Goal: Use online tool/utility: Utilize a website feature to perform a specific function

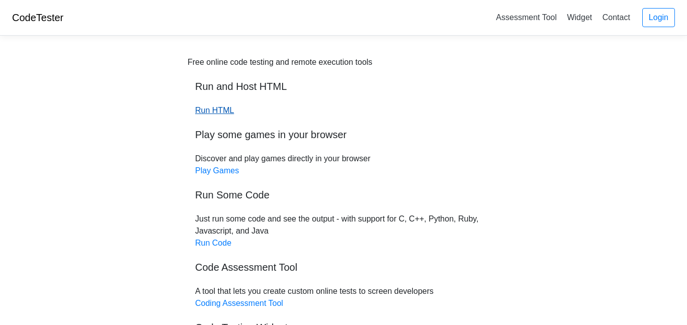
click at [213, 108] on link "Run HTML" at bounding box center [214, 110] width 39 height 9
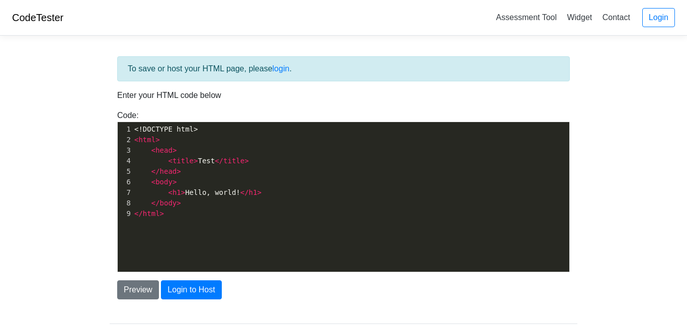
scroll to position [4, 0]
type textarea "<!DOCTYPE html> <html> <head> <title>Test</title> </head> <body> <h1>Hello, wor…"
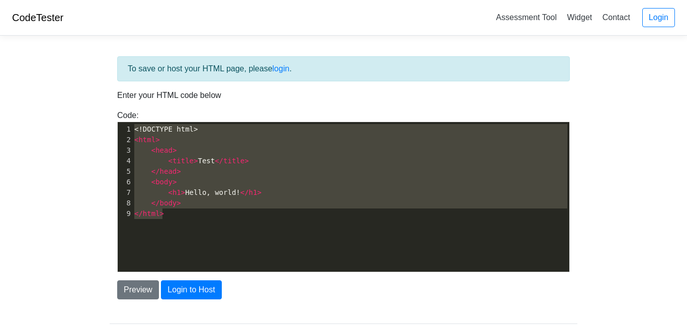
drag, startPoint x: 173, startPoint y: 219, endPoint x: 111, endPoint y: 107, distance: 128.4
click at [111, 107] on div "To save or host your HTML page, please login . Enter your HTML code below Code:…" at bounding box center [343, 177] width 467 height 243
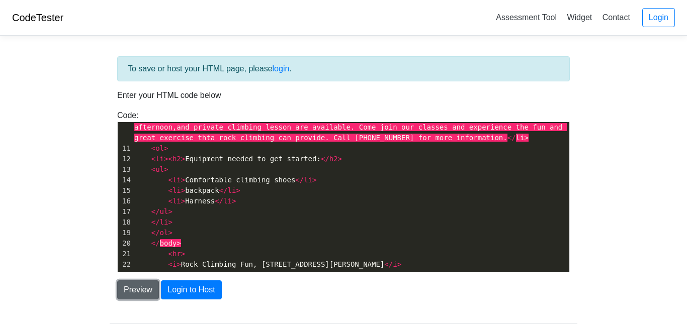
click at [139, 289] on button "Preview" at bounding box center [138, 289] width 42 height 19
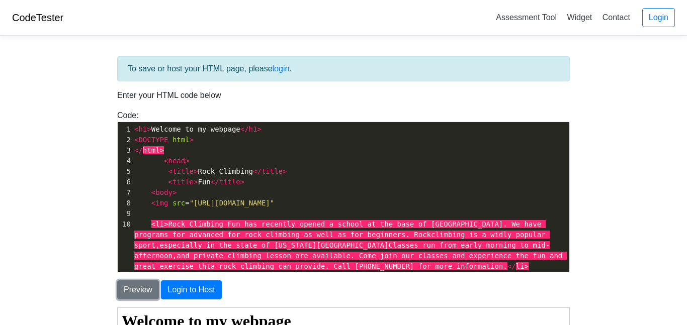
scroll to position [0, 0]
type textarea "<h1>Welcome to my webpage</h1>"
drag, startPoint x: 262, startPoint y: 130, endPoint x: 132, endPoint y: 125, distance: 130.8
click at [132, 125] on div "1 < h1 > Welcome to my webpage </ h1 >" at bounding box center [350, 129] width 437 height 11
click at [133, 139] on pre "< DOCTYPE html >" at bounding box center [350, 140] width 437 height 11
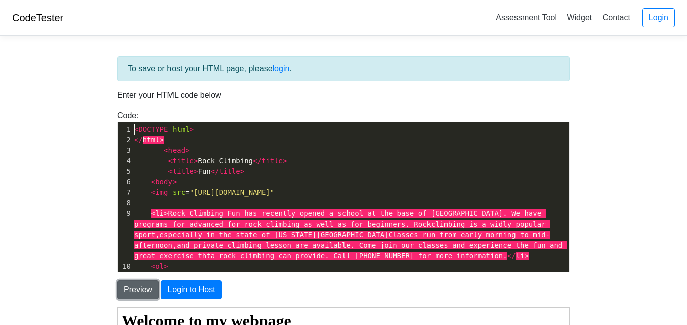
click at [150, 290] on button "Preview" at bounding box center [138, 289] width 42 height 19
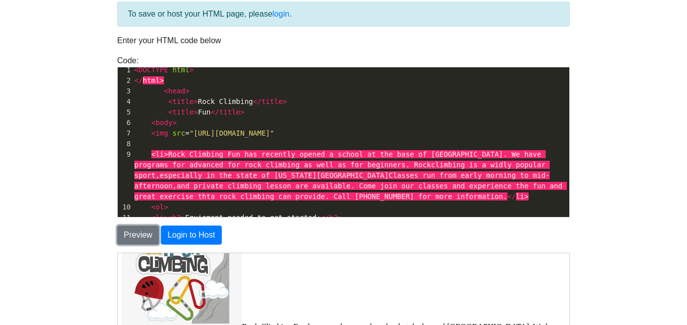
scroll to position [1, 0]
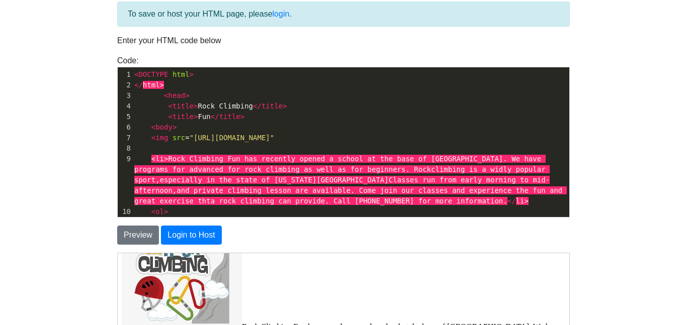
click at [161, 98] on span "< head >" at bounding box center [161, 95] width 55 height 8
click at [140, 234] on button "Preview" at bounding box center [138, 235] width 42 height 19
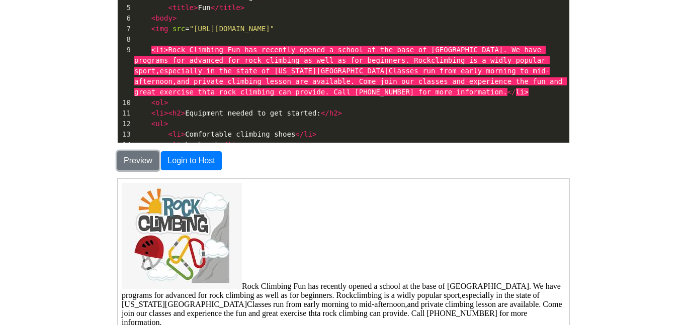
scroll to position [0, 0]
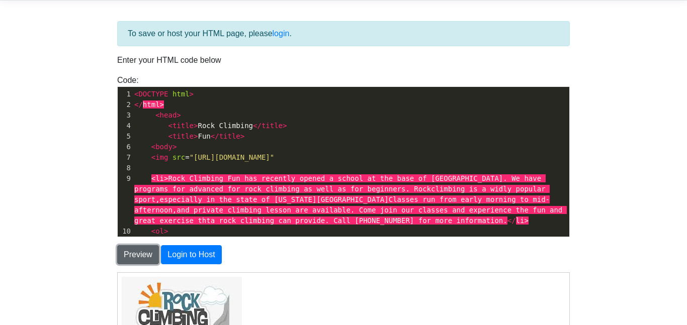
click at [127, 253] on button "Preview" at bounding box center [138, 254] width 42 height 19
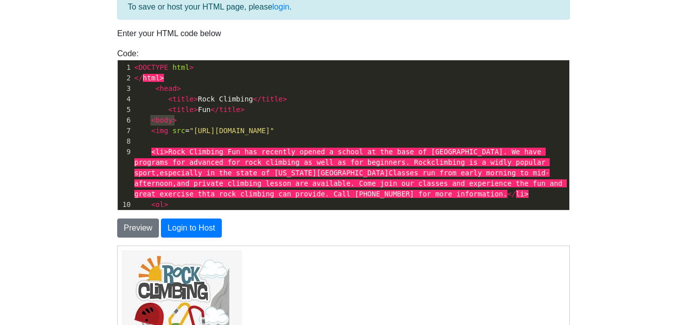
type textarea "<body>"
drag, startPoint x: 174, startPoint y: 123, endPoint x: 145, endPoint y: 120, distance: 29.4
click at [145, 120] on pre "< body >" at bounding box center [350, 120] width 437 height 11
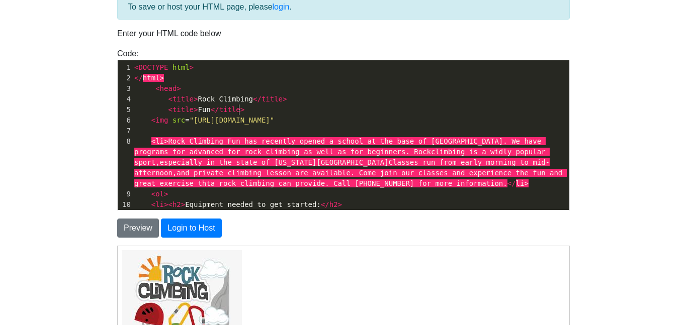
click at [177, 92] on span ">" at bounding box center [178, 88] width 4 height 8
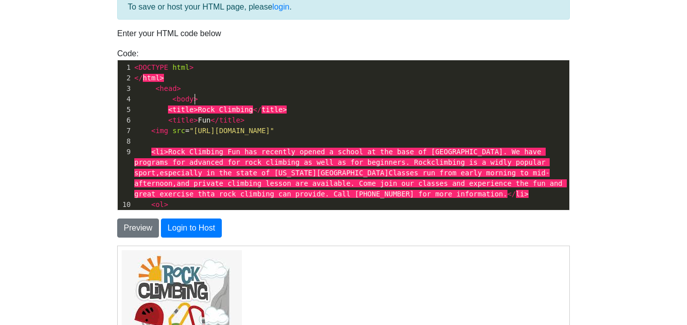
scroll to position [4, 24]
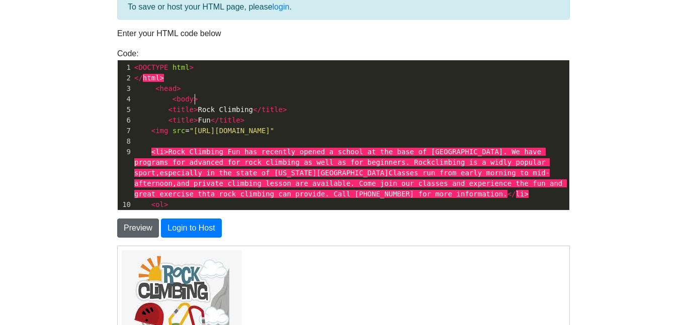
type textarea "<body>"
click at [141, 222] on button "Preview" at bounding box center [138, 228] width 42 height 19
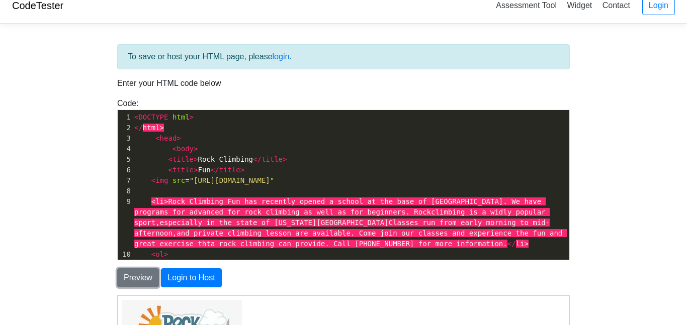
scroll to position [112, 0]
type textarea "<bo"
click at [198, 167] on span "< title > Fun </ title >" at bounding box center [189, 170] width 110 height 8
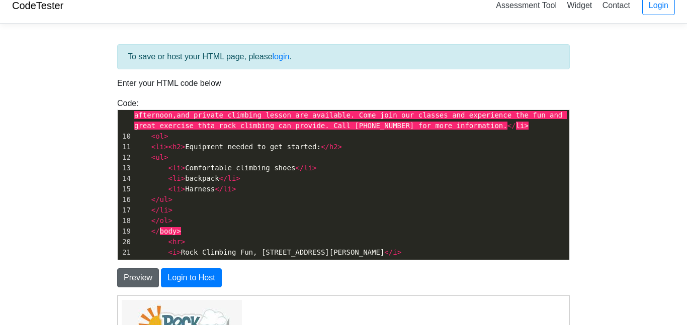
type textarea "<body>"
click at [127, 279] on button "Preview" at bounding box center [138, 277] width 42 height 19
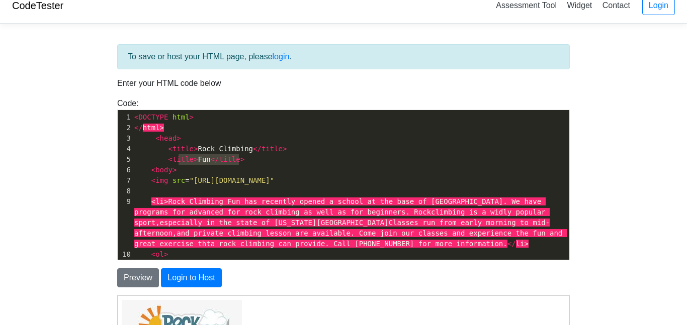
type textarea "title>Fun</title>"
drag, startPoint x: 246, startPoint y: 158, endPoint x: 169, endPoint y: 158, distance: 76.9
click at [169, 158] on pre "< title > Fun </ title >" at bounding box center [350, 159] width 437 height 11
click at [144, 282] on button "Preview" at bounding box center [138, 277] width 42 height 19
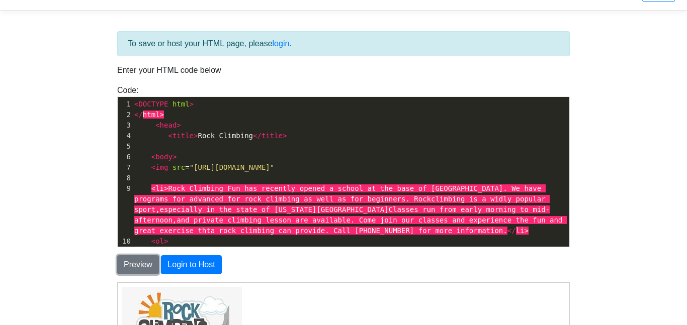
scroll to position [20, 0]
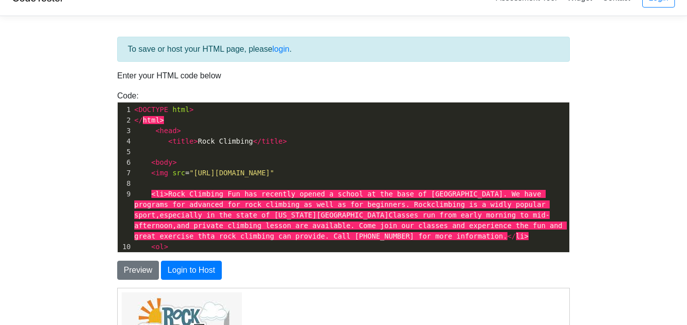
click at [435, 175] on pre "< img src = "[URL][DOMAIN_NAME]"" at bounding box center [350, 173] width 437 height 11
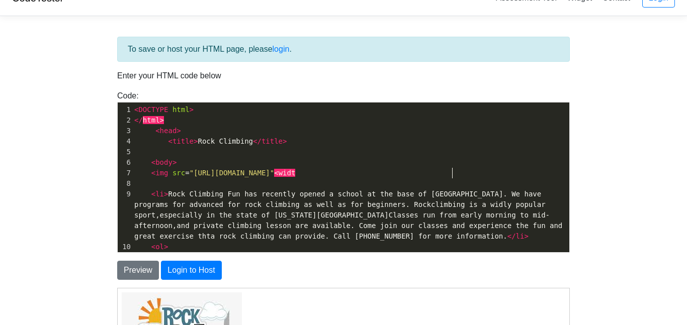
scroll to position [4, 24]
type textarea "<width"
type textarea ""100""
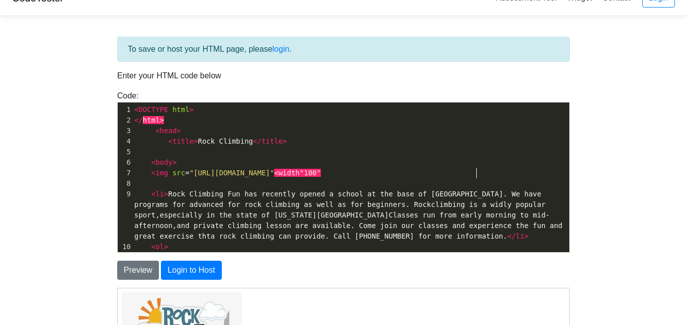
click at [321, 176] on span "<width"100"" at bounding box center [297, 173] width 47 height 8
type textarea "="
click at [325, 173] on span "<width="100"" at bounding box center [299, 173] width 51 height 8
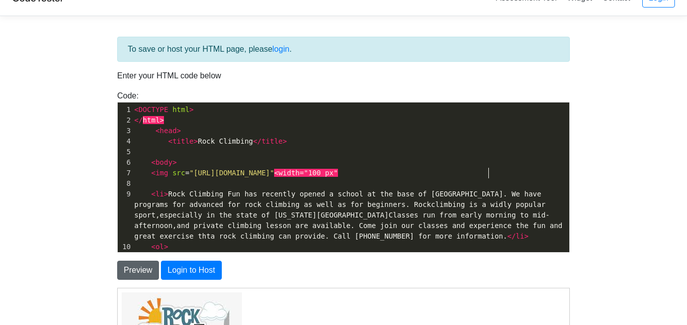
type textarea "px"
click at [139, 268] on button "Preview" at bounding box center [138, 270] width 42 height 19
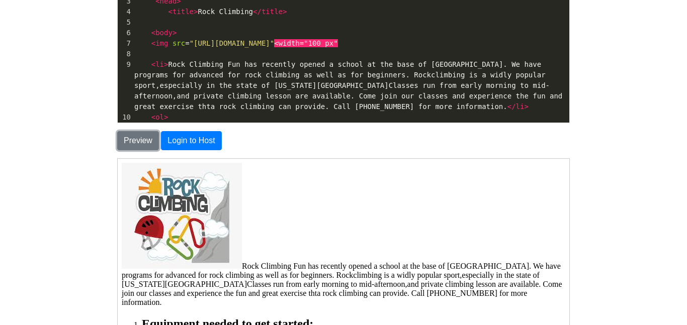
scroll to position [152, 0]
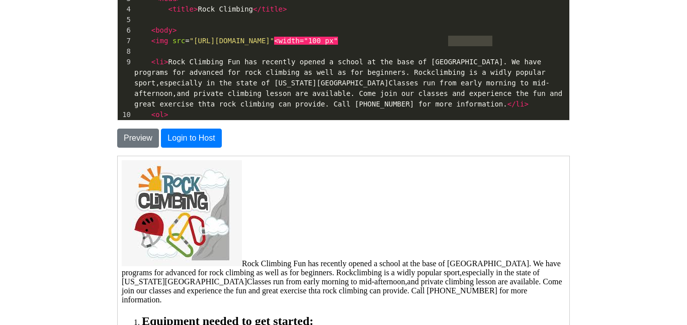
type textarea "<width="100 px""
drag, startPoint x: 495, startPoint y: 41, endPoint x: 432, endPoint y: 39, distance: 62.8
click at [432, 39] on pre "< img src = "[URL][DOMAIN_NAME]" <width="100 px"" at bounding box center [350, 41] width 437 height 11
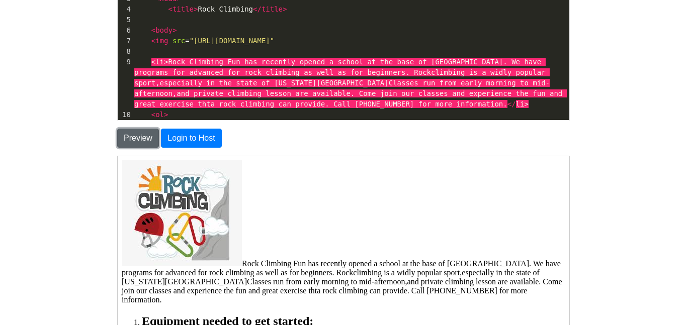
click at [141, 140] on button "Preview" at bounding box center [138, 138] width 42 height 19
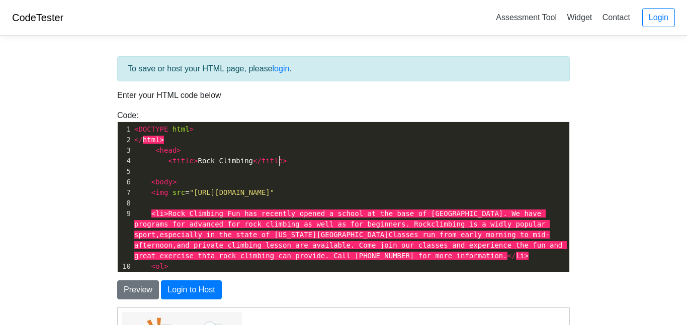
scroll to position [4, 0]
type textarea "title>Rock Climbing</title>"
drag, startPoint x: 277, startPoint y: 162, endPoint x: 168, endPoint y: 161, distance: 108.6
click at [168, 161] on span "< title > Rock Climbing </ title >" at bounding box center [210, 161] width 153 height 8
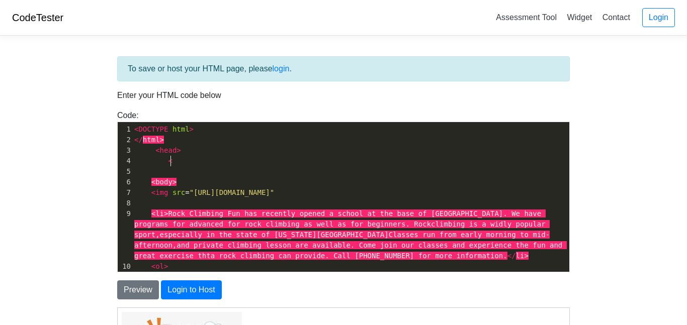
type textarea "<L"
type textarea "li><h2>Rock Climbing Fun</li>"
click at [278, 162] on span "</" at bounding box center [282, 161] width 9 height 8
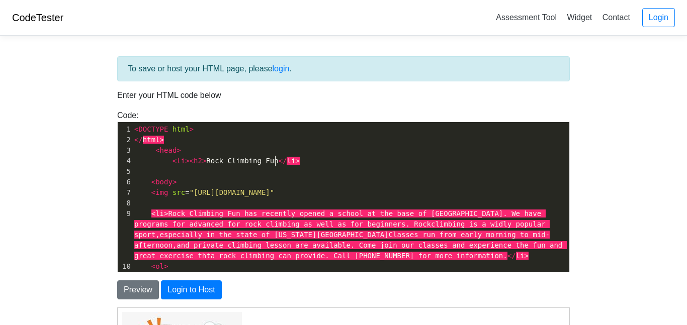
click at [278, 163] on span "</" at bounding box center [282, 161] width 9 height 8
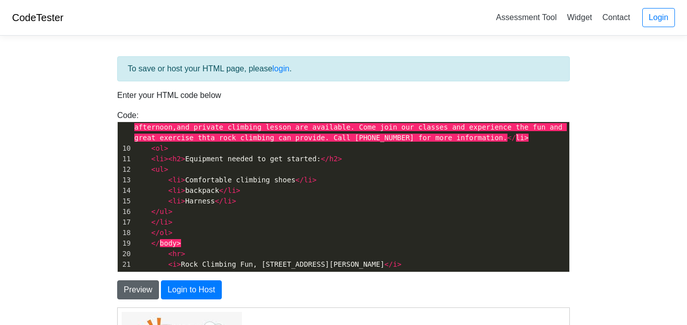
type textarea "</h2>"
click at [136, 292] on button "Preview" at bounding box center [138, 289] width 42 height 19
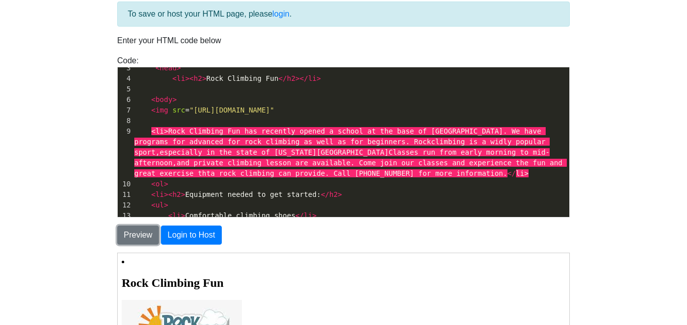
scroll to position [28, 0]
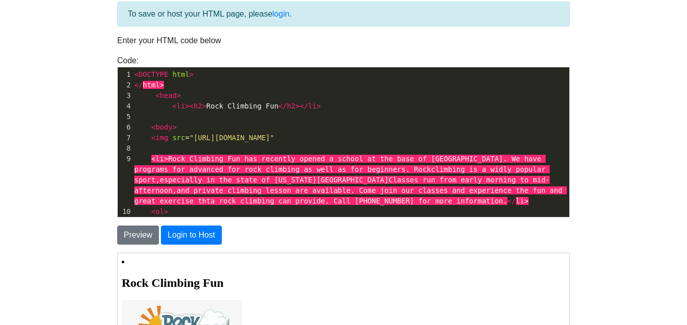
click at [158, 147] on pre at bounding box center [350, 148] width 437 height 11
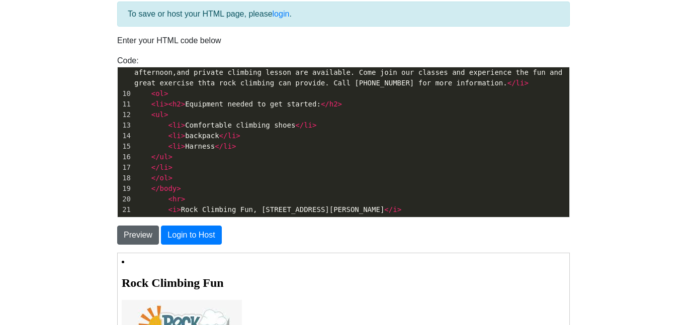
type textarea "<br>"
click at [148, 231] on button "Preview" at bounding box center [138, 235] width 42 height 19
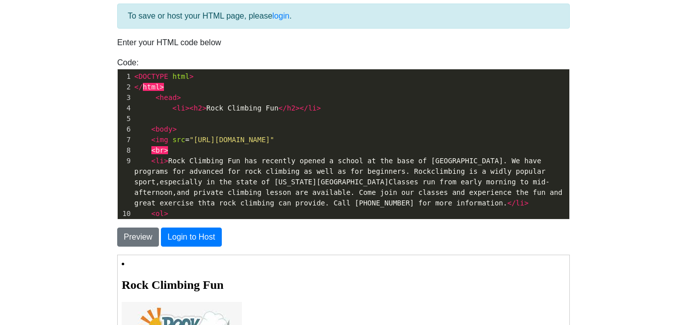
click at [168, 111] on span "< li >< h2 > Rock Climbing Fun </ h2 ></ li >" at bounding box center [227, 108] width 186 height 8
type textarea "<br>"
click at [136, 230] on button "Preview" at bounding box center [138, 237] width 42 height 19
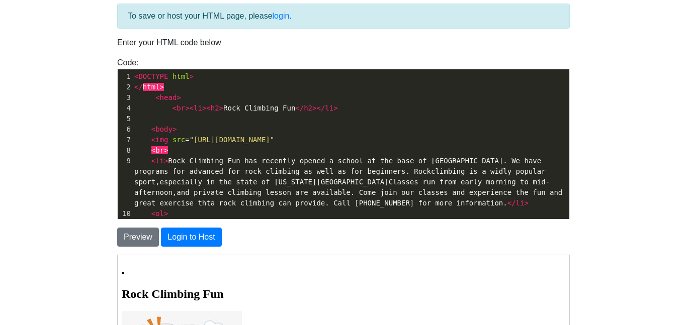
click at [185, 108] on span "><" at bounding box center [189, 108] width 9 height 8
click at [135, 237] on button "Preview" at bounding box center [138, 237] width 42 height 19
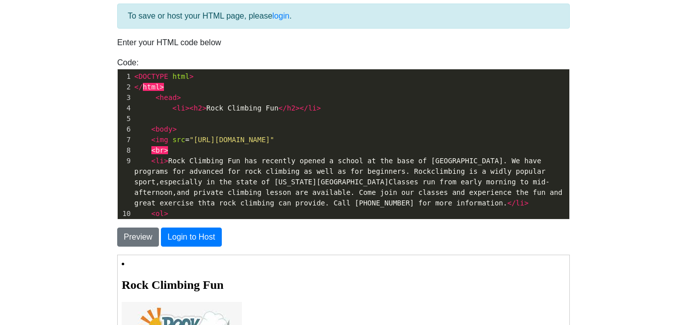
click at [278, 110] on span "</" at bounding box center [282, 108] width 9 height 8
click at [130, 237] on button "Preview" at bounding box center [138, 237] width 42 height 19
click at [300, 111] on span ">" at bounding box center [302, 108] width 4 height 8
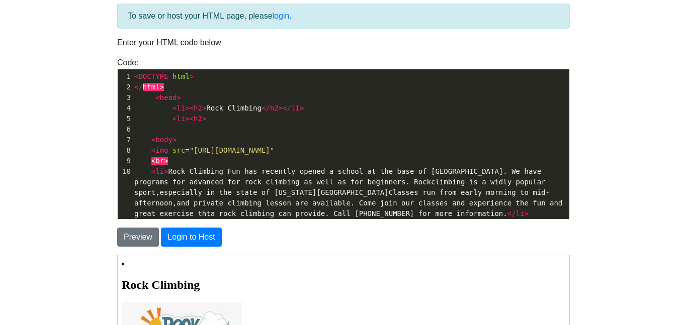
type textarea "<li><h2>f"
type textarea "Fun<.h2>"
type textarea "<"
type textarea "/h2></li>"
click at [134, 239] on button "Preview" at bounding box center [138, 237] width 42 height 19
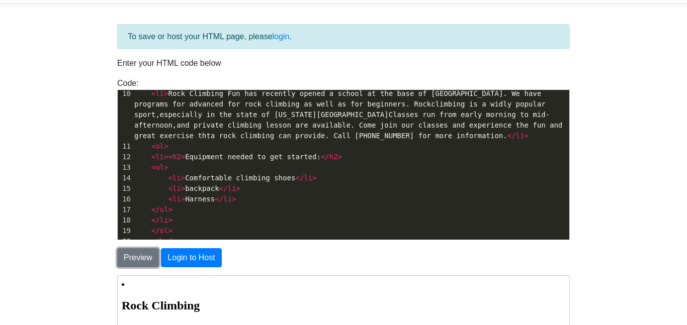
scroll to position [0, 0]
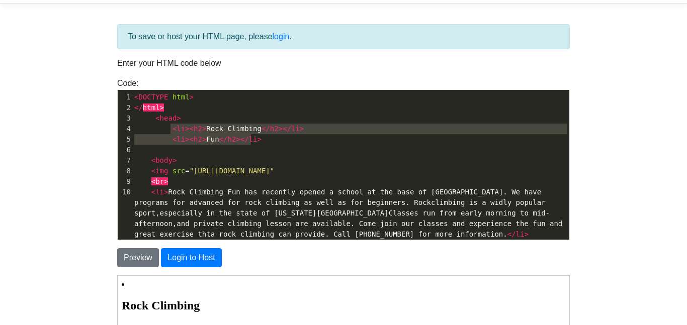
type textarea "<li><h2>Rock Climbing</h2></li> <li><h2>Fun</h2></li>"
drag, startPoint x: 170, startPoint y: 131, endPoint x: 258, endPoint y: 140, distance: 88.4
click at [258, 140] on div "1 < DOCTYPE html > 2 </ html > 3 < head > 4 < li >< h2 > Rock Climbing </ h2 ><…" at bounding box center [350, 229] width 437 height 274
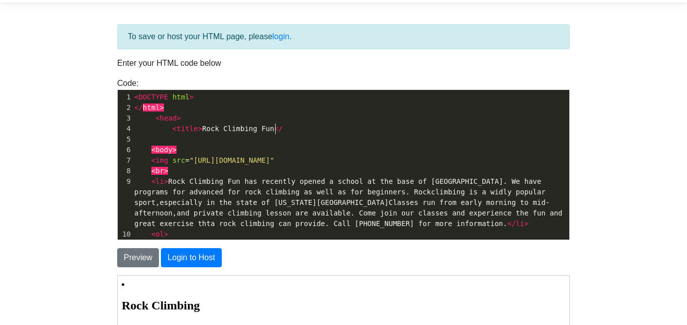
scroll to position [4, 104]
type textarea "<title>Rock Climbing Fun</l"
type textarea "title>"
click at [152, 252] on button "Preview" at bounding box center [138, 257] width 42 height 19
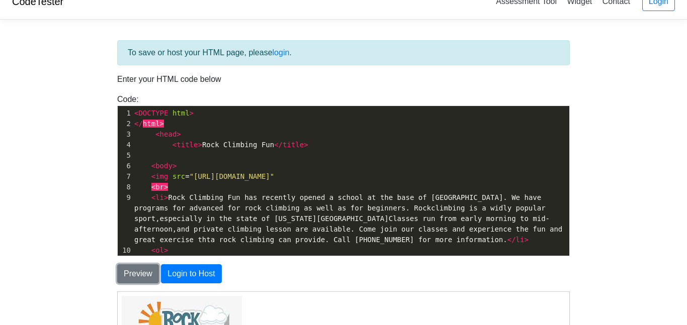
scroll to position [0, 0]
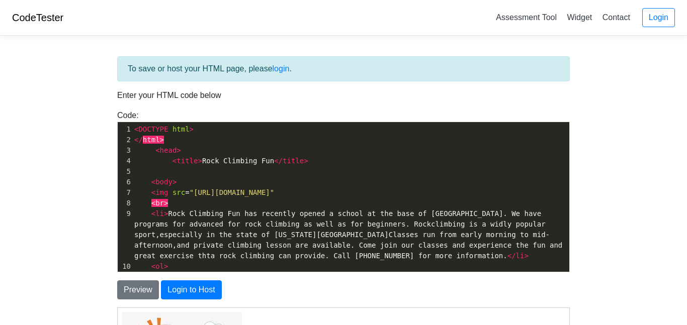
type textarea ">"
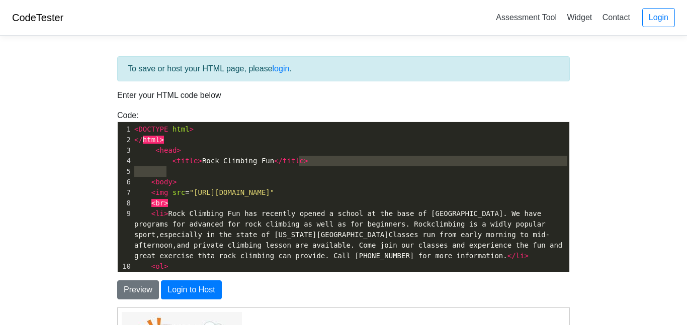
type textarea "bing Fun</title>"
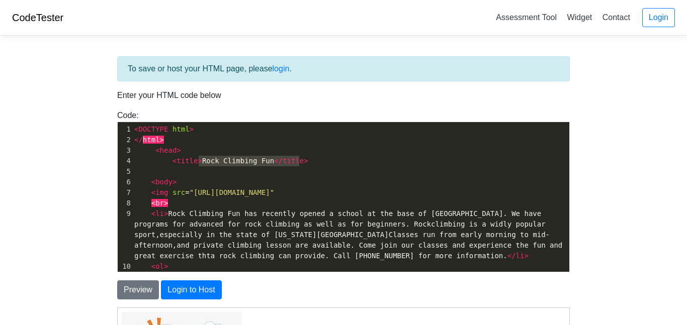
type textarea "<title>Rock Climbing Fun</title>"
drag, startPoint x: 302, startPoint y: 163, endPoint x: 169, endPoint y: 162, distance: 132.7
click at [169, 162] on pre "< title > Rock Climbing Fun </ title >" at bounding box center [350, 161] width 437 height 11
click at [304, 163] on span ">" at bounding box center [306, 161] width 4 height 8
type textarea "le>"
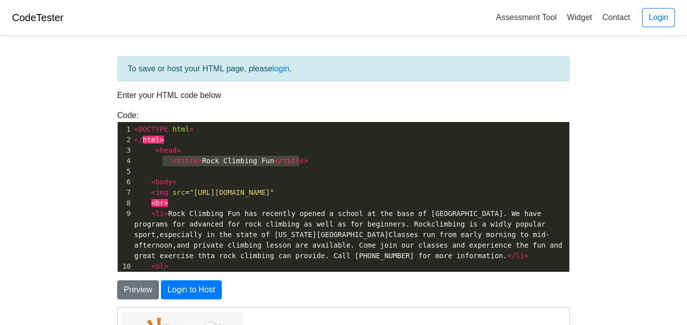
drag, startPoint x: 300, startPoint y: 163, endPoint x: 163, endPoint y: 163, distance: 137.2
click at [163, 163] on pre "< title > Rock Climbing Fun </ title >" at bounding box center [350, 161] width 437 height 11
type textarea "<h1>Rock Climbing Fun</h1>"
click at [144, 278] on div "Preview Login to Host" at bounding box center [343, 285] width 467 height 27
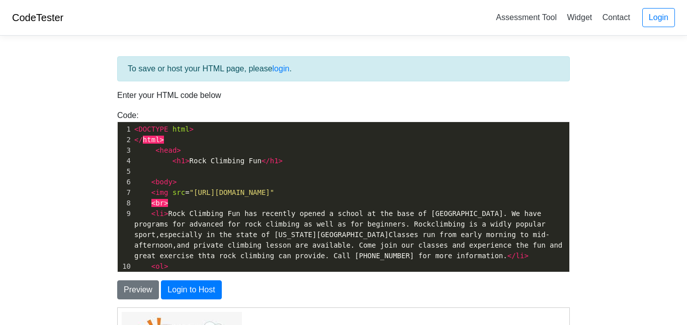
click at [144, 279] on div "Preview Login to Host" at bounding box center [343, 285] width 467 height 27
click at [145, 281] on button "Preview" at bounding box center [138, 289] width 42 height 19
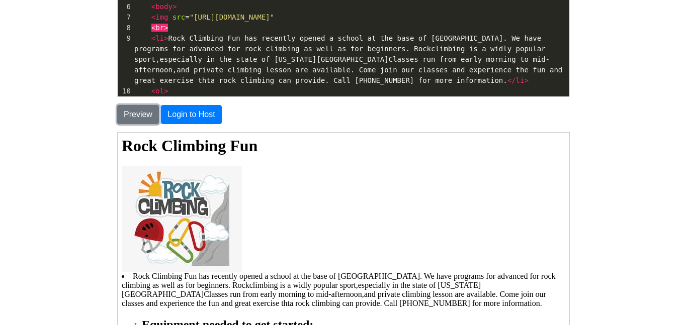
scroll to position [103, 0]
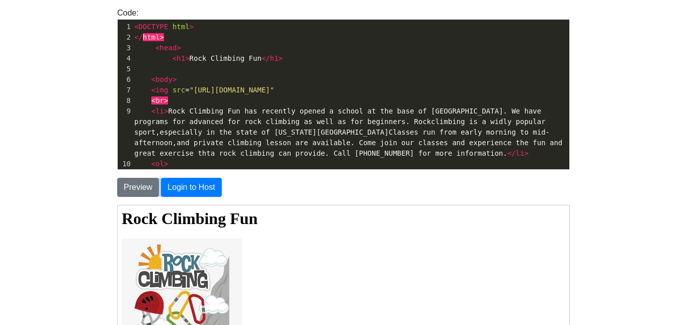
click at [163, 54] on span "< h1 > Rock Climbing Fun </ h1 >" at bounding box center [208, 58] width 148 height 8
click at [169, 57] on span "< h1 > Rock Climbing Fun </ h1 >" at bounding box center [208, 58] width 148 height 8
click at [140, 189] on button "Preview" at bounding box center [138, 187] width 42 height 19
click at [142, 190] on button "Preview" at bounding box center [138, 187] width 42 height 19
click at [210, 61] on span at bounding box center [210, 58] width 17 height 11
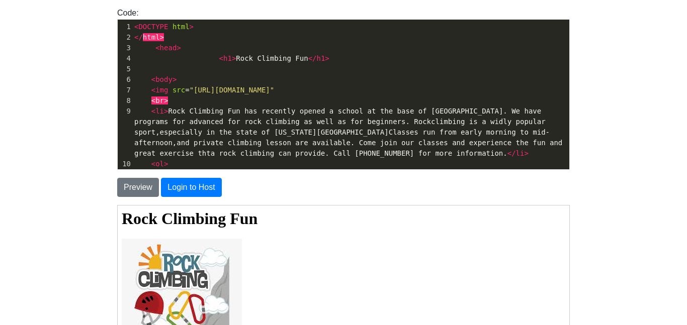
scroll to position [4, 0]
click at [155, 51] on span "<" at bounding box center [157, 48] width 4 height 8
click at [165, 57] on span "< h1 > Rock Climbing Fun </ h1 >" at bounding box center [206, 58] width 144 height 8
click at [140, 181] on button "Preview" at bounding box center [138, 187] width 42 height 19
click at [144, 183] on button "Preview" at bounding box center [138, 187] width 42 height 19
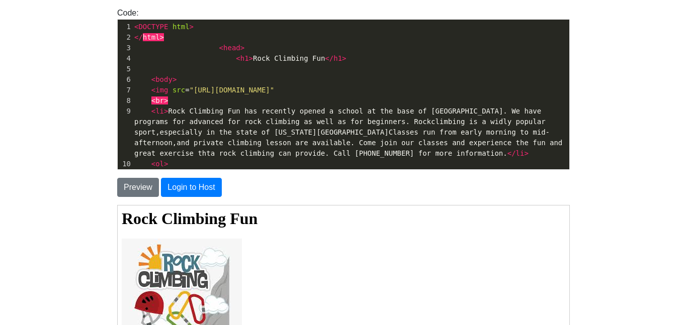
click at [206, 60] on span at bounding box center [210, 58] width 17 height 11
click at [249, 63] on pre "< h1 > Rock Climbing Fun </ h1 >" at bounding box center [350, 58] width 437 height 11
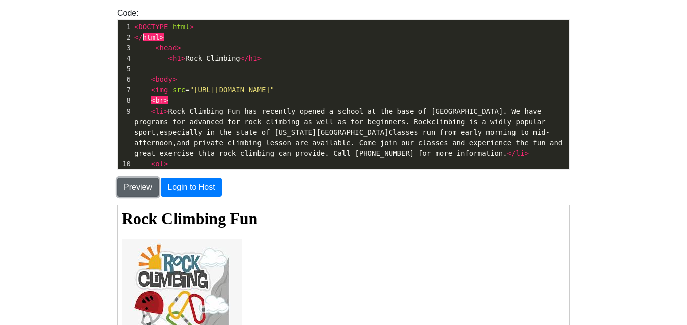
click at [137, 185] on button "Preview" at bounding box center [138, 187] width 42 height 19
click at [265, 56] on pre "< h1 > Rock Climbing </ h1 >" at bounding box center [350, 58] width 437 height 11
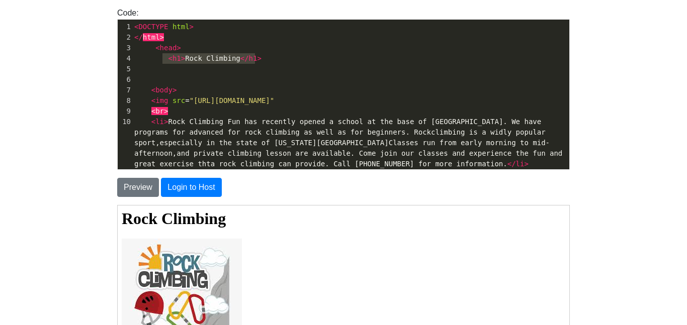
type textarea "<h1>Rock Climbing</h1>"
drag, startPoint x: 164, startPoint y: 61, endPoint x: 256, endPoint y: 64, distance: 92.5
click at [256, 64] on div "1 < DOCTYPE html > 2 </ html > 3 < head > 4 < h1 > Rock Climbing </ h1 > 5 6 7 …" at bounding box center [350, 159] width 437 height 274
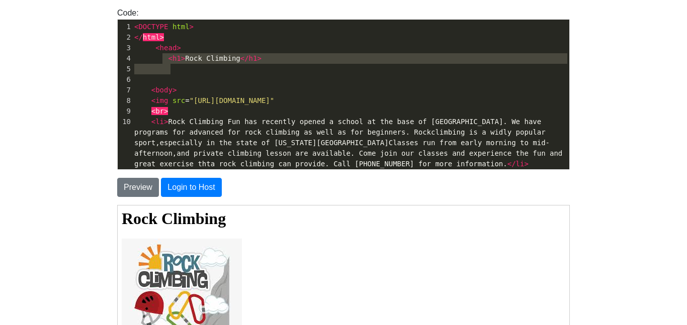
click at [260, 63] on pre "< h1 > Rock Climbing </ h1 >" at bounding box center [350, 58] width 437 height 11
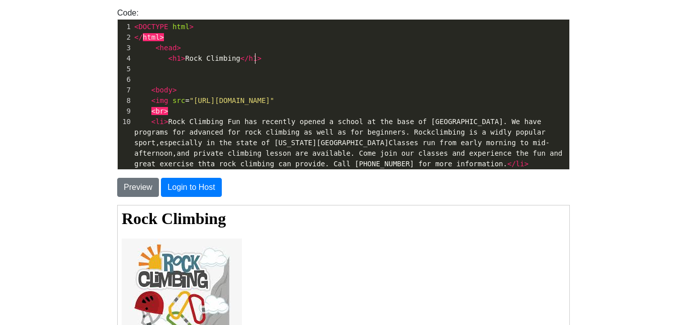
type textarea "\"
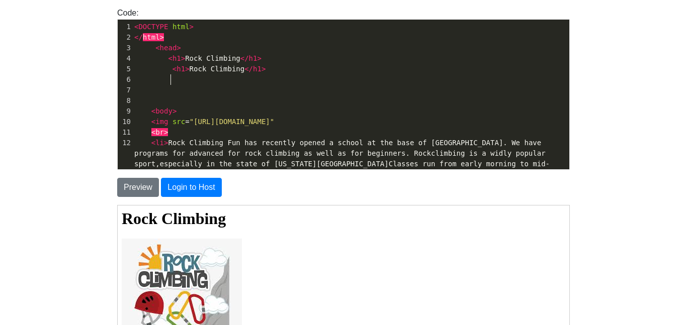
click at [244, 72] on span "</" at bounding box center [248, 69] width 9 height 8
type textarea "Fun"
click at [153, 180] on button "Preview" at bounding box center [138, 187] width 42 height 19
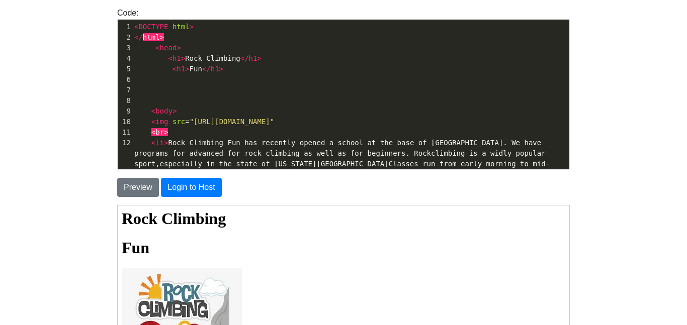
click at [172, 70] on span "<" at bounding box center [174, 69] width 4 height 8
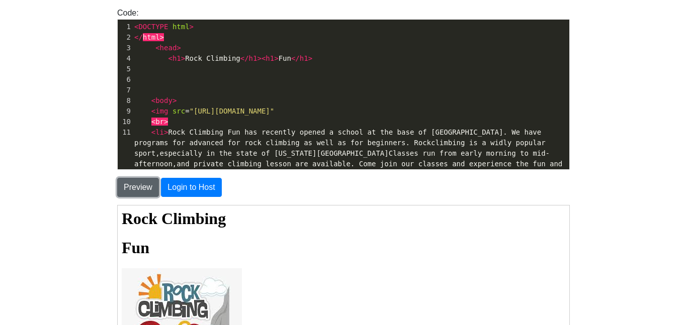
click at [142, 194] on button "Preview" at bounding box center [138, 187] width 42 height 19
click at [151, 182] on button "Preview" at bounding box center [138, 187] width 42 height 19
click at [177, 93] on pre at bounding box center [350, 90] width 437 height 11
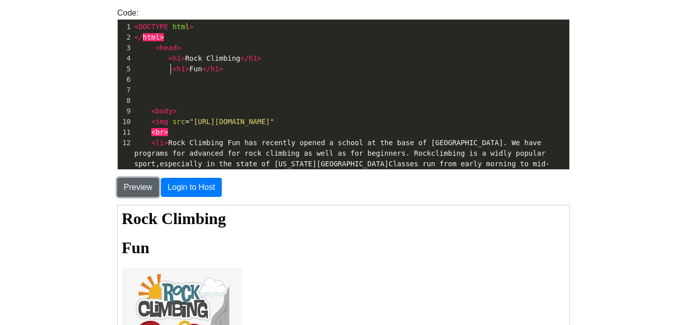
click at [137, 186] on button "Preview" at bounding box center [138, 187] width 42 height 19
click at [218, 74] on pre at bounding box center [350, 79] width 437 height 11
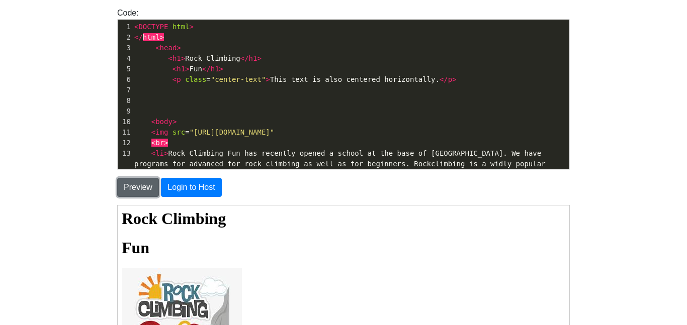
click at [141, 187] on button "Preview" at bounding box center [138, 187] width 42 height 19
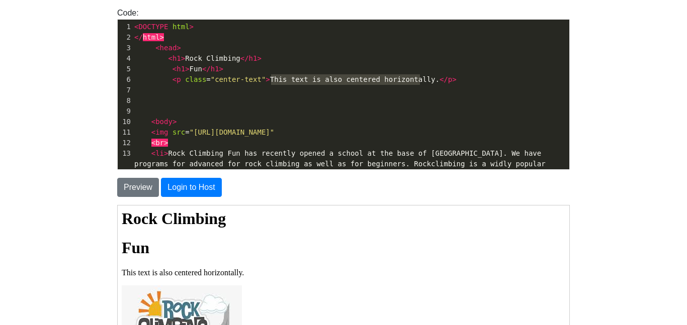
type textarea "his text is also centered horizontally"
drag, startPoint x: 420, startPoint y: 81, endPoint x: 265, endPoint y: 78, distance: 154.8
click at [265, 78] on span "< p class = "center-text" > This text is also centered horizontally. </ p >" at bounding box center [295, 79] width 322 height 8
type textarea "Rock"
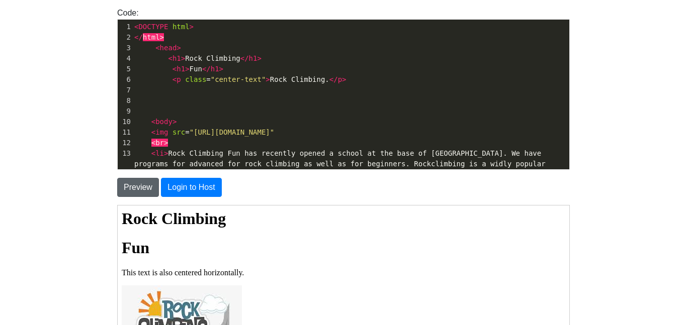
type textarea "Rock Climbing"
click at [130, 181] on button "Preview" at bounding box center [138, 187] width 42 height 19
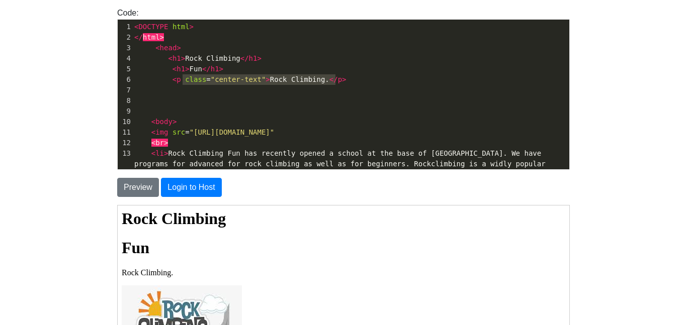
type textarea "<p class="center-text">Rock Climbing.</p>"
drag, startPoint x: 335, startPoint y: 74, endPoint x: 170, endPoint y: 80, distance: 165.5
click at [170, 80] on pre "< p class = "center-text" > Rock Climbing. </ p >" at bounding box center [350, 79] width 437 height 11
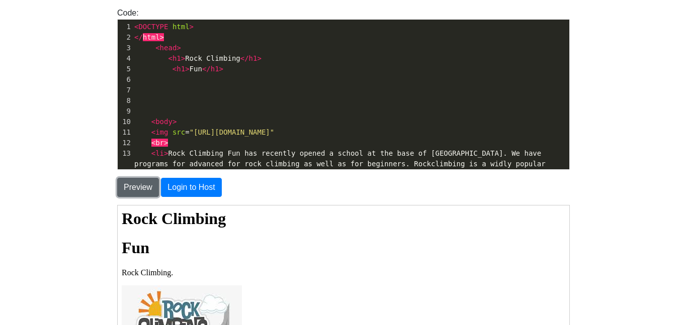
click at [119, 194] on button "Preview" at bounding box center [138, 187] width 42 height 19
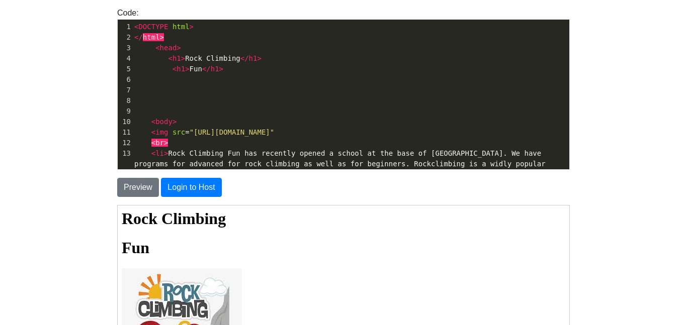
click at [163, 59] on span "< h1 > Rock Climbing </ h1 >" at bounding box center [197, 58] width 127 height 8
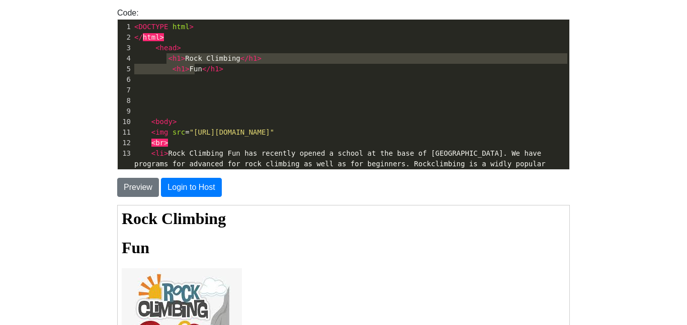
type textarea "<h1>Rock Climbing</h1> <h1>Fun</h1>"
drag, startPoint x: 167, startPoint y: 60, endPoint x: 223, endPoint y: 72, distance: 57.6
click at [223, 72] on div "1 < DOCTYPE html > 2 </ html > 3 < head > 4 < h1 > Rock Climbing </ h1 > 5 < h1…" at bounding box center [350, 175] width 437 height 306
click at [172, 59] on span "h1" at bounding box center [176, 58] width 9 height 8
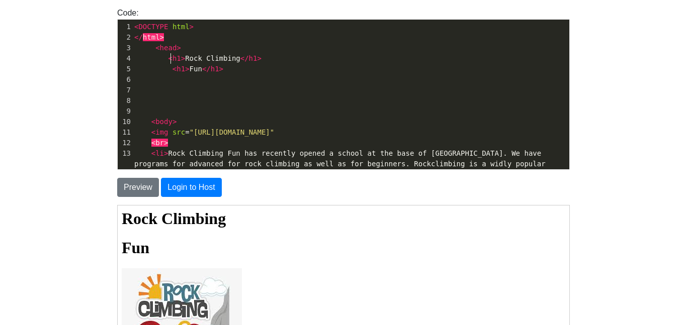
click at [168, 59] on span "<" at bounding box center [170, 58] width 4 height 8
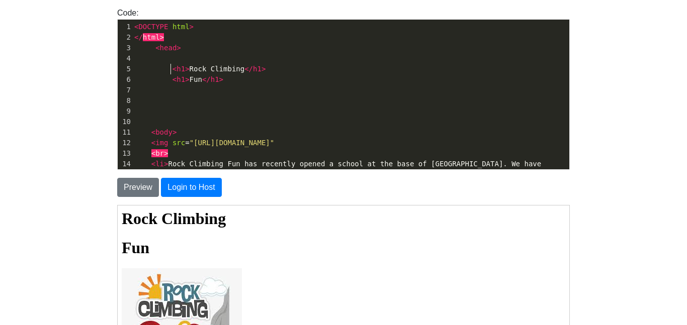
click at [177, 58] on pre at bounding box center [350, 58] width 437 height 11
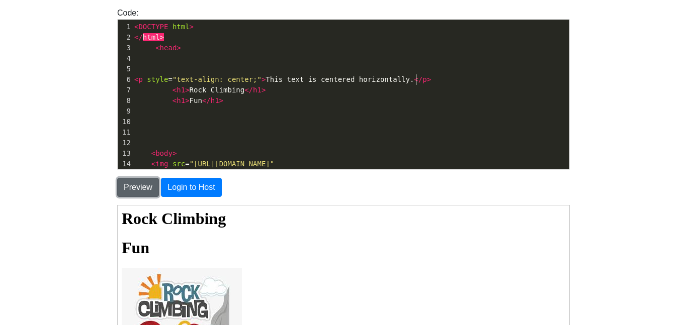
click at [118, 187] on button "Preview" at bounding box center [138, 187] width 42 height 19
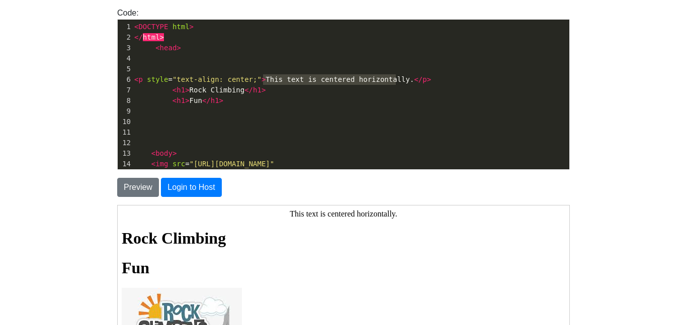
drag, startPoint x: 394, startPoint y: 82, endPoint x: 261, endPoint y: 77, distance: 133.3
click at [261, 77] on span "< p style = "text-align: center;" > This text is centered horizontally. </ p >" at bounding box center [282, 79] width 297 height 8
type textarea "Rock"
type textarea "Rock Climbing"
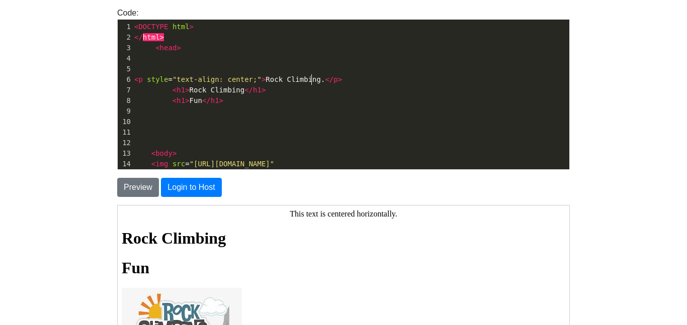
scroll to position [4, 56]
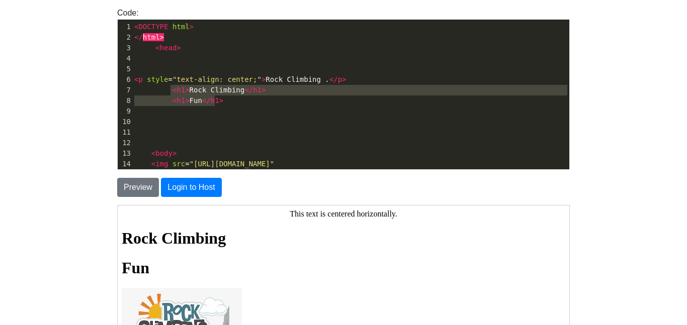
type textarea "<h1>Rock Climbing</h1> <h1>Fun</h1>"
drag, startPoint x: 170, startPoint y: 89, endPoint x: 228, endPoint y: 100, distance: 58.9
click at [228, 100] on div "1 < DOCTYPE html > 2 </ html > 3 < head > 4 5 ​ 6 < p style = "text-align: cent…" at bounding box center [350, 191] width 437 height 338
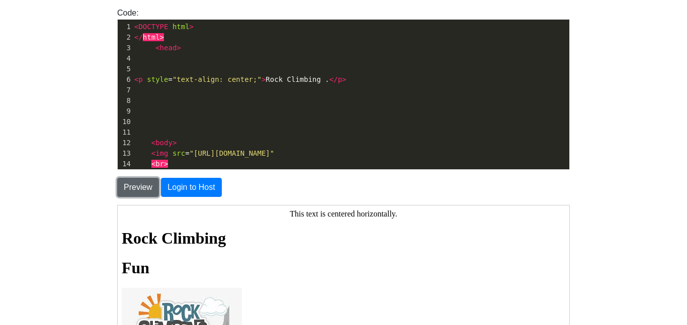
click at [138, 183] on button "Preview" at bounding box center [138, 187] width 42 height 19
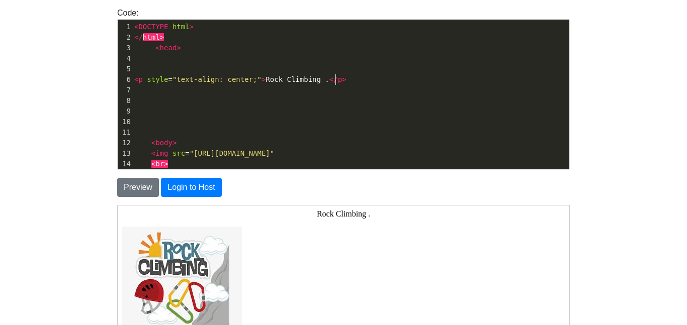
click at [345, 81] on pre "< p style = "text-align: center;" > Rock Climbing . </ p >" at bounding box center [350, 79] width 437 height 11
type textarea "p style="text-align: center;">Rock Climbing .</p>"
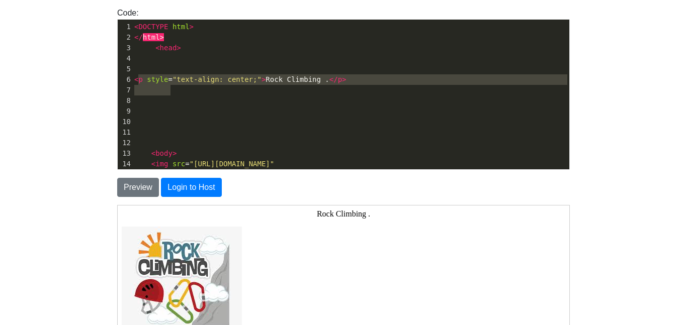
drag, startPoint x: 136, startPoint y: 81, endPoint x: 248, endPoint y: 89, distance: 111.9
click at [248, 89] on div "1 < DOCTYPE html > 2 </ html > 3 < head > 4 5 ​ 6 < p style = "text-align: cent…" at bounding box center [350, 191] width 437 height 338
click at [135, 76] on span "<" at bounding box center [136, 79] width 4 height 8
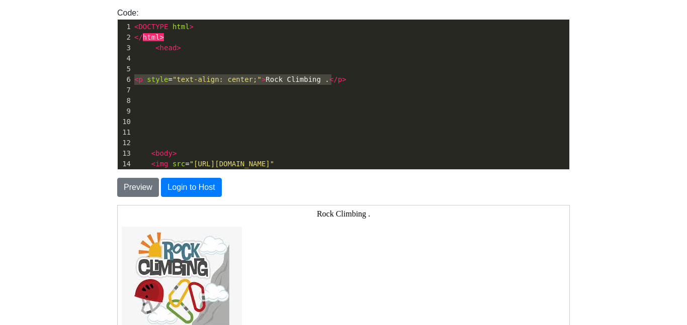
type textarea "<p style="text-align: center;">Rock Climbing .</p>"
drag, startPoint x: 134, startPoint y: 77, endPoint x: 339, endPoint y: 81, distance: 205.1
click at [339, 81] on pre "< p style = "text-align: center;" > Rock Climbing . </ p >" at bounding box center [350, 79] width 437 height 11
click at [359, 87] on pre at bounding box center [350, 90] width 437 height 11
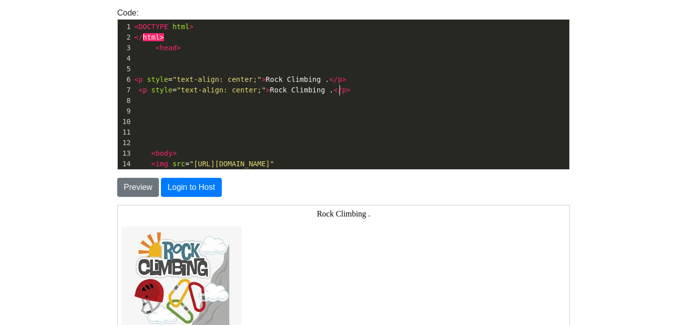
click at [314, 96] on pre at bounding box center [350, 101] width 437 height 11
type textarea "Fubn"
type textarea "n"
click at [127, 187] on button "Preview" at bounding box center [138, 187] width 42 height 19
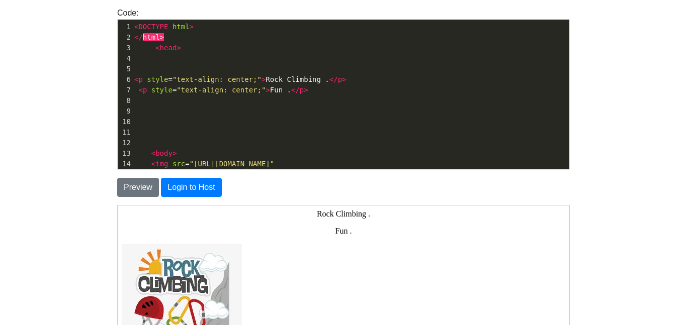
click at [280, 96] on pre at bounding box center [350, 101] width 437 height 11
click at [280, 93] on span "< p style = "text-align: center;" > Fun . </ p >" at bounding box center [221, 90] width 174 height 8
click at [287, 92] on span "</" at bounding box center [291, 90] width 9 height 8
click at [329, 80] on span "</" at bounding box center [333, 79] width 9 height 8
click at [148, 182] on button "Preview" at bounding box center [138, 187] width 42 height 19
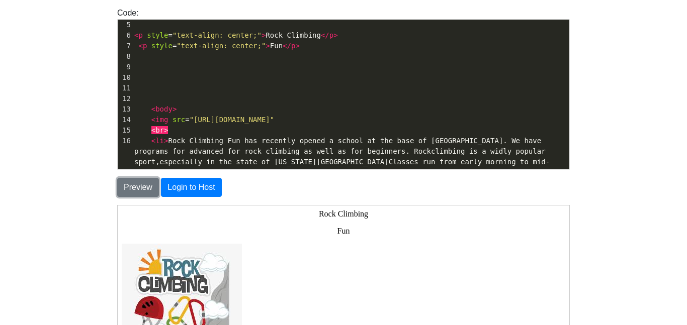
scroll to position [45, 0]
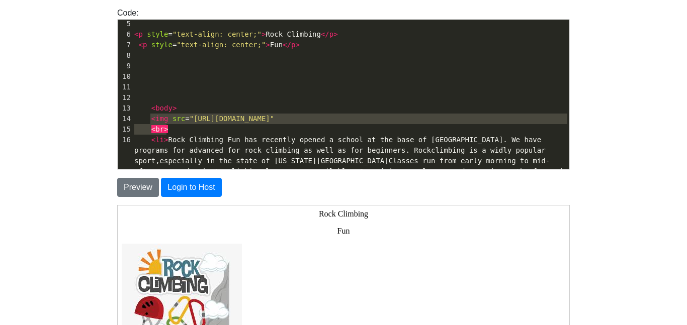
type textarea "<img src="[URL][DOMAIN_NAME]""
drag, startPoint x: 149, startPoint y: 120, endPoint x: 440, endPoint y: 121, distance: 291.0
click at [440, 121] on pre "< img src = "[URL][DOMAIN_NAME]"" at bounding box center [350, 119] width 437 height 11
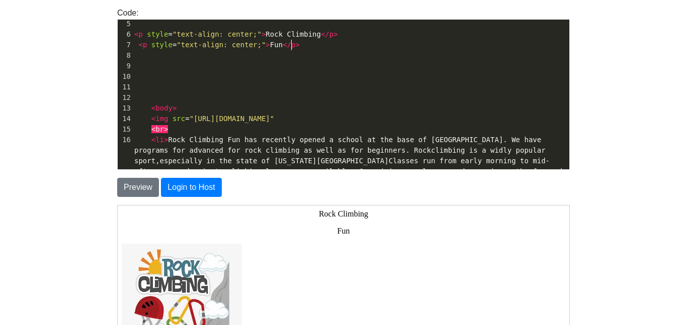
click at [299, 45] on pre "< p style = "text-align: center;" > Fun </ p >" at bounding box center [350, 45] width 437 height 11
type textarea "<p style="text-align: center;">Fun</p>"
drag, startPoint x: 296, startPoint y: 45, endPoint x: 138, endPoint y: 45, distance: 157.8
click at [138, 45] on pre "< p style = "text-align: center;" > Fun </ p >" at bounding box center [350, 45] width 437 height 11
click at [299, 49] on pre "< p style = "text-align: center;" > Fun </ p >" at bounding box center [350, 45] width 437 height 11
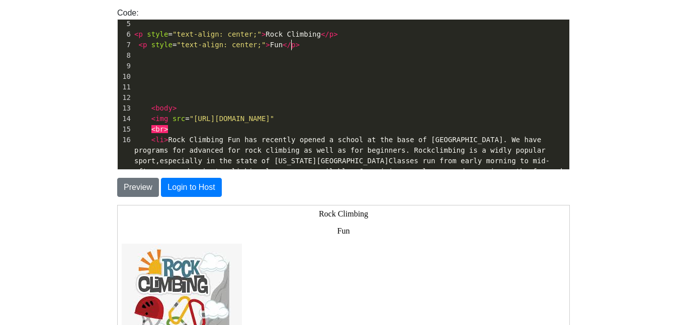
type textarea "\"
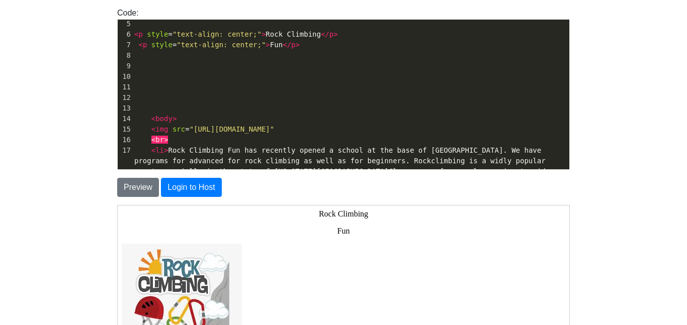
paste textarea "<"
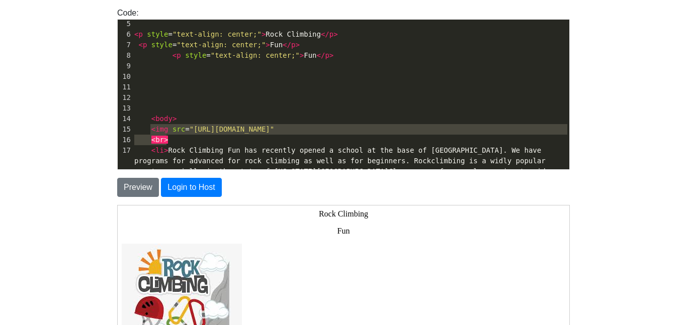
type textarea "<img src="[URL][DOMAIN_NAME]""
drag, startPoint x: 151, startPoint y: 130, endPoint x: 434, endPoint y: 129, distance: 283.0
click at [434, 129] on pre "< img src = "[URL][DOMAIN_NAME]"" at bounding box center [350, 129] width 437 height 11
click at [305, 58] on span "< p style = "text-align: center;" > Fun </ p >" at bounding box center [233, 55] width 199 height 8
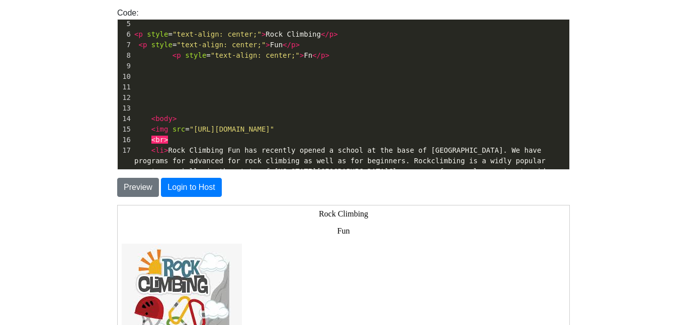
click at [312, 58] on span "</" at bounding box center [316, 55] width 9 height 8
click at [145, 185] on button "Preview" at bounding box center [138, 187] width 42 height 19
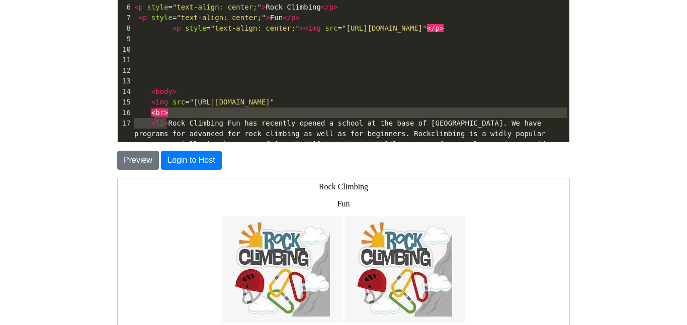
type textarea "img src="[URL][DOMAIN_NAME]""
drag, startPoint x: 152, startPoint y: 113, endPoint x: 433, endPoint y: 111, distance: 280.5
click at [433, 108] on pre "< img src = "[URL][DOMAIN_NAME]"" at bounding box center [350, 102] width 437 height 11
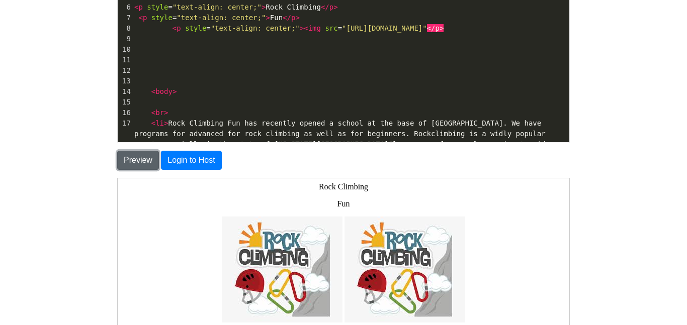
click at [140, 163] on button "Preview" at bounding box center [138, 160] width 42 height 19
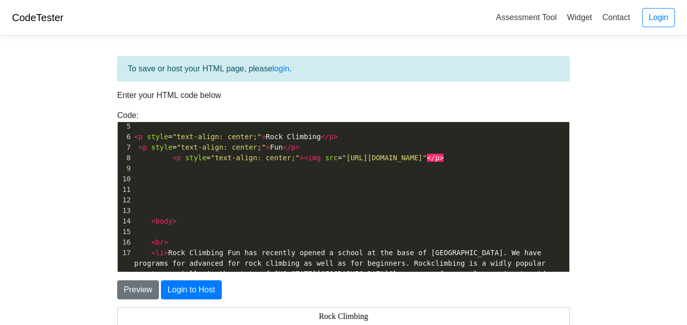
click at [414, 163] on pre "< p style = "text-align: center;" >< img src = "[URL][DOMAIN_NAME]" </p>" at bounding box center [350, 158] width 437 height 11
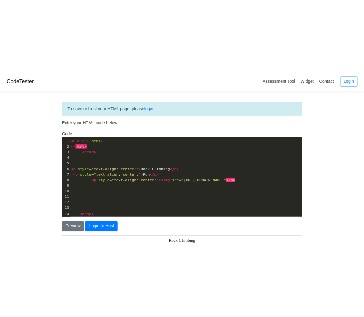
scroll to position [0, 0]
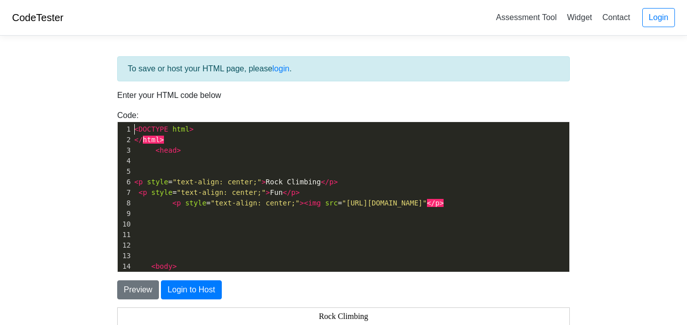
click at [134, 133] on span "<" at bounding box center [136, 129] width 4 height 8
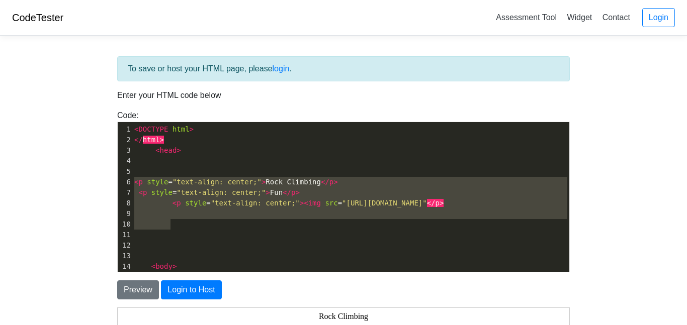
type textarea "<p style="text-align: center;">Rock Climbing</p> <p style="text-align: center;"…"
drag, startPoint x: 133, startPoint y: 180, endPoint x: 421, endPoint y: 219, distance: 290.5
click at [421, 219] on div "1 < DOCTYPE html > 2 </ html > 3 < head > 4 5 ​ 6 < p style = "text-align: cent…" at bounding box center [350, 298] width 437 height 348
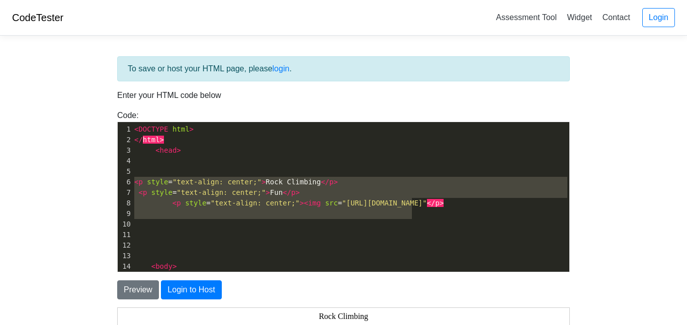
click at [201, 168] on pre "​" at bounding box center [350, 171] width 437 height 11
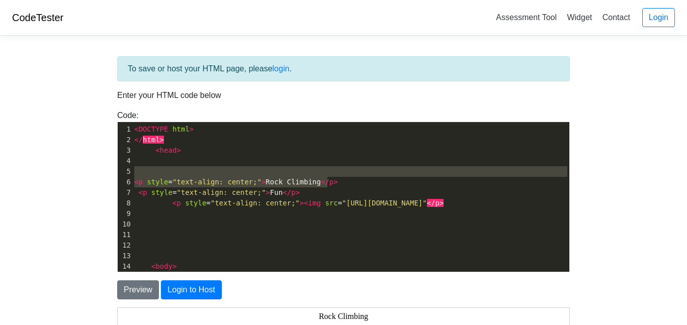
type textarea "p style="text-align: center;">Rock Climbing</p>"
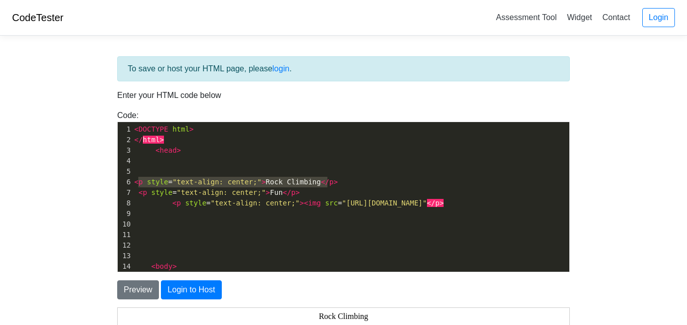
drag, startPoint x: 330, startPoint y: 179, endPoint x: 136, endPoint y: 177, distance: 194.0
click at [136, 177] on pre "< p style = "text-align: center;" > Rock Climbing </ p >" at bounding box center [350, 182] width 437 height 11
click at [136, 180] on span "<" at bounding box center [136, 182] width 4 height 8
type textarea "<p style="text-a"
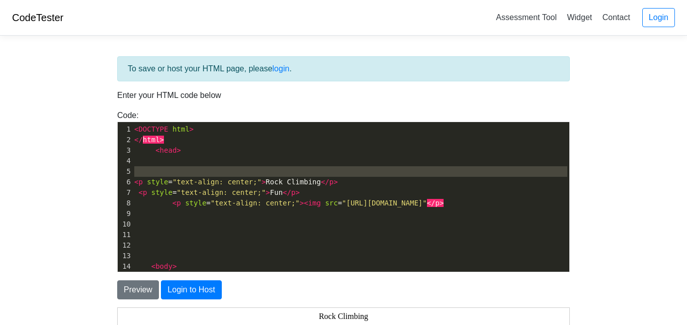
type textarea "<p style="text-align: center;">Rock Climbing</p>"
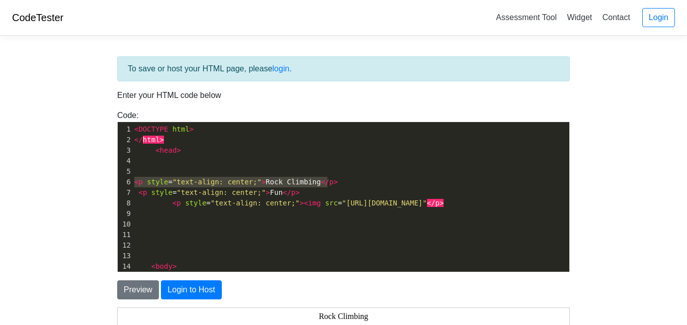
drag, startPoint x: 133, startPoint y: 182, endPoint x: 332, endPoint y: 182, distance: 199.0
click at [332, 182] on pre "< p style = "text-align: center;" > Rock Climbing </ p >" at bounding box center [350, 182] width 437 height 11
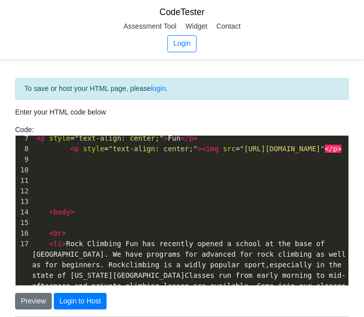
scroll to position [66, 0]
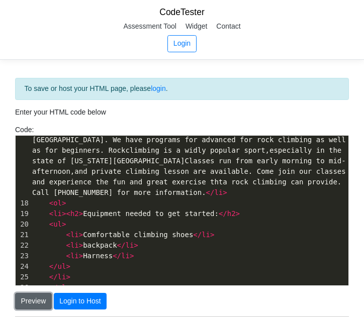
click at [16, 300] on button "Preview" at bounding box center [33, 301] width 37 height 17
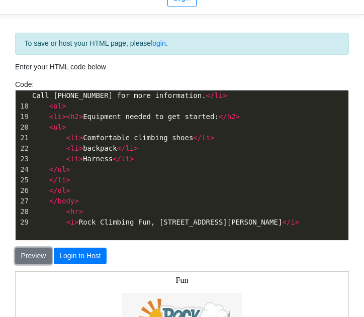
scroll to position [0, 0]
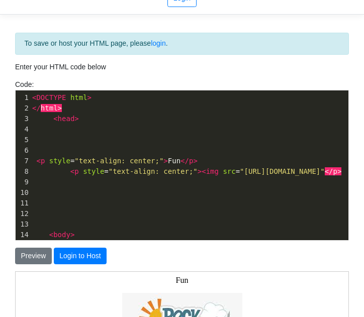
click at [110, 168] on span ""text-align: center;"" at bounding box center [153, 171] width 89 height 8
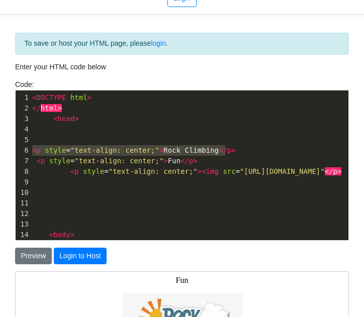
type textarea "img src="[URL][DOMAIN_NAME]""
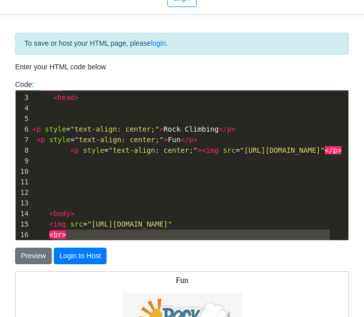
scroll to position [234, 0]
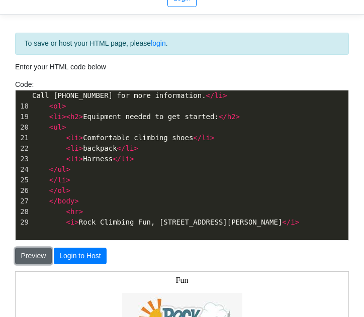
click at [37, 255] on button "Preview" at bounding box center [33, 256] width 37 height 17
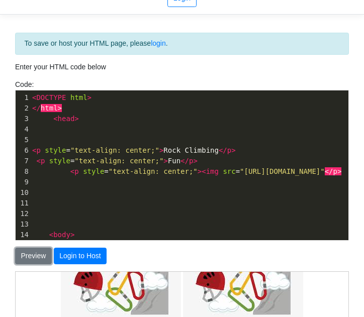
scroll to position [139, 0]
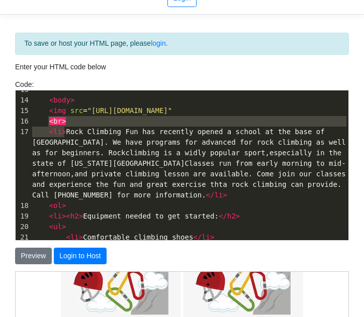
type textarea "<img src="[URL][DOMAIN_NAME]"
drag, startPoint x: 48, startPoint y: 120, endPoint x: 303, endPoint y: 121, distance: 255.3
click at [172, 115] on span "< img src = "[URL][DOMAIN_NAME]"" at bounding box center [102, 111] width 140 height 8
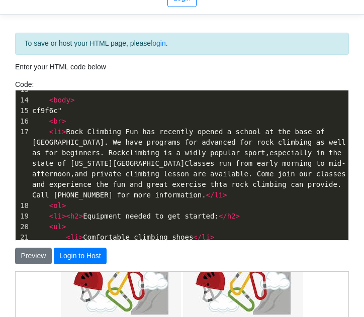
click at [85, 116] on pre "cf9f6c"" at bounding box center [189, 111] width 318 height 11
